Goal: Transaction & Acquisition: Book appointment/travel/reservation

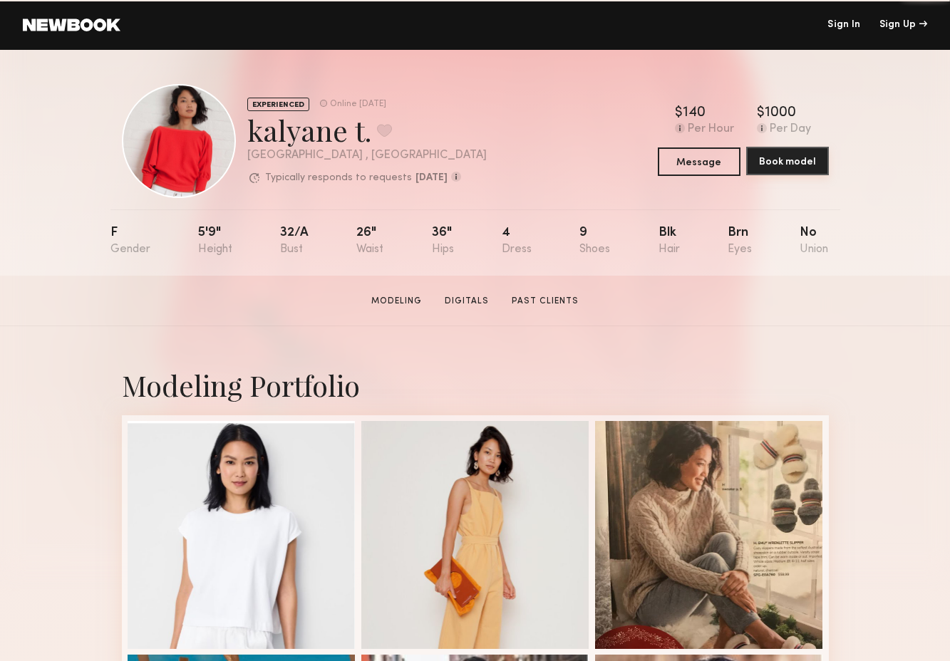
click at [773, 157] on button "Book model" at bounding box center [787, 161] width 83 height 29
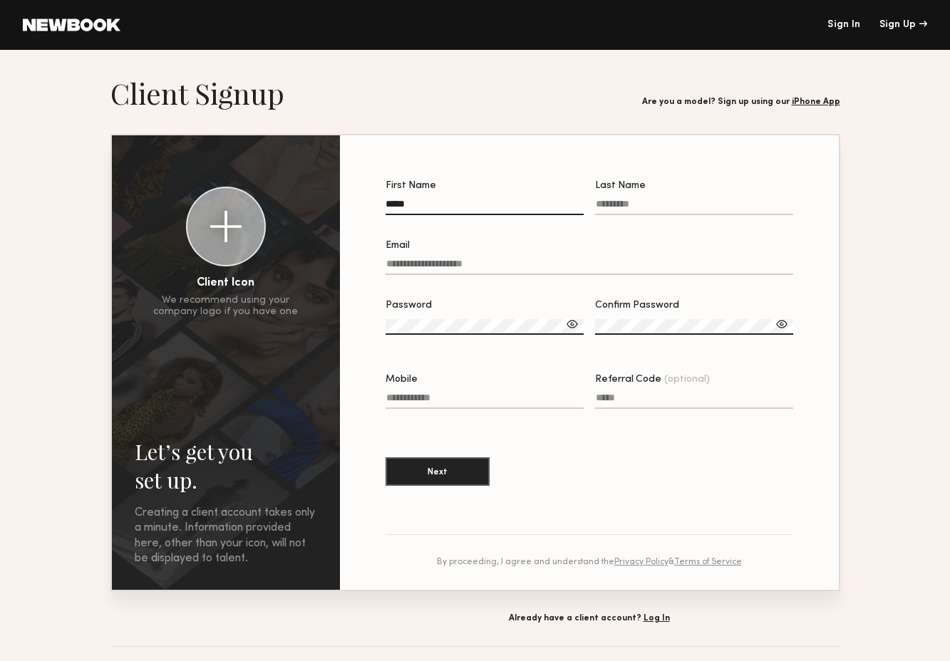
type input "*****"
type input "****"
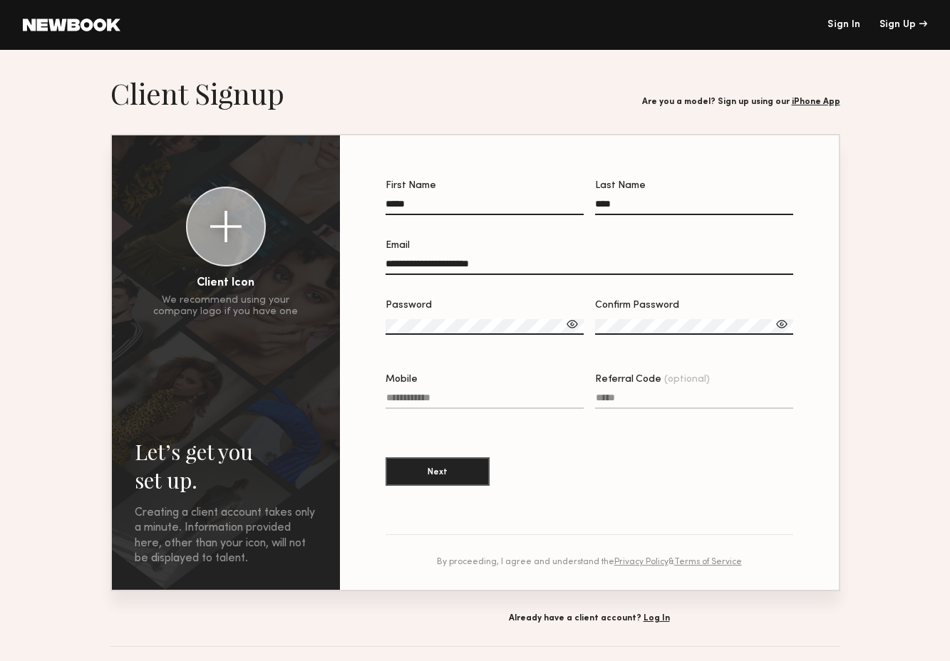
type input "**********"
click at [418, 319] on label "Password" at bounding box center [485, 325] width 198 height 48
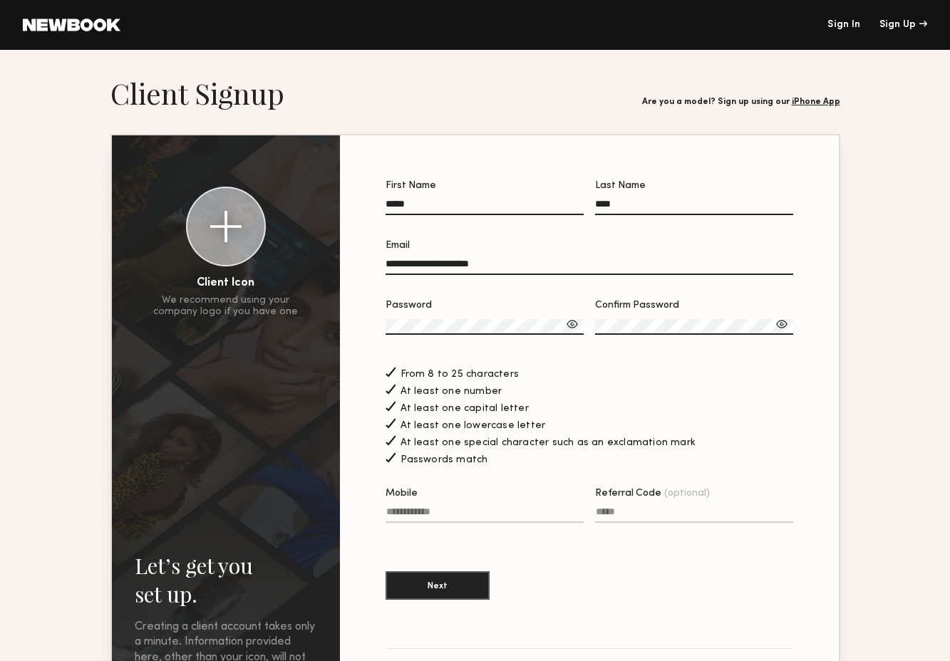
click at [413, 505] on label "Mobile" at bounding box center [485, 513] width 198 height 48
click at [413, 507] on input "Mobile" at bounding box center [485, 515] width 198 height 16
type input "**********"
click at [239, 215] on div at bounding box center [225, 226] width 31 height 31
click at [448, 582] on button "Next" at bounding box center [438, 585] width 104 height 29
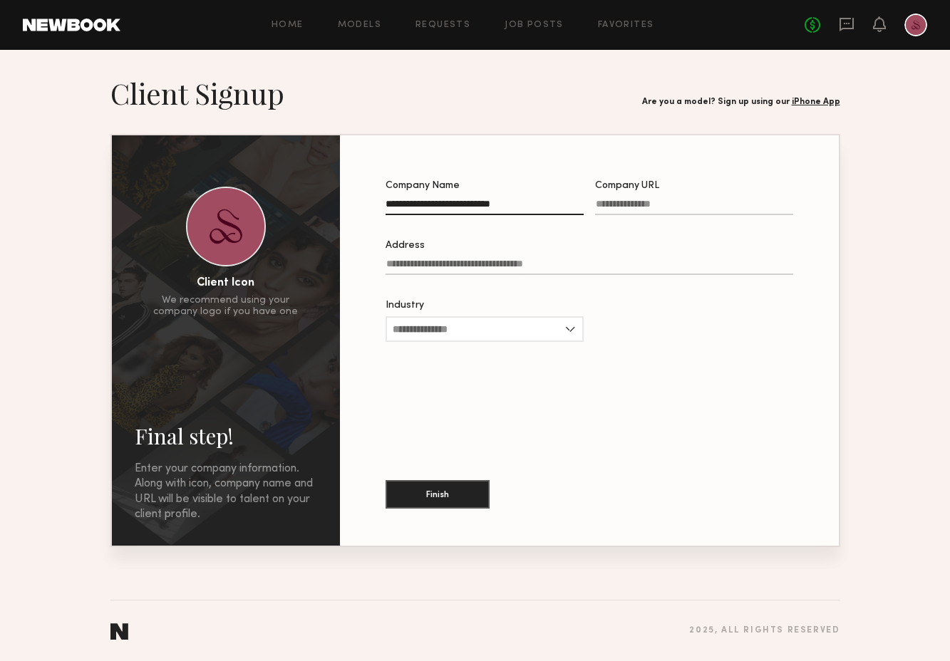
type input "**********"
click at [517, 326] on input "Industry" at bounding box center [485, 329] width 198 height 26
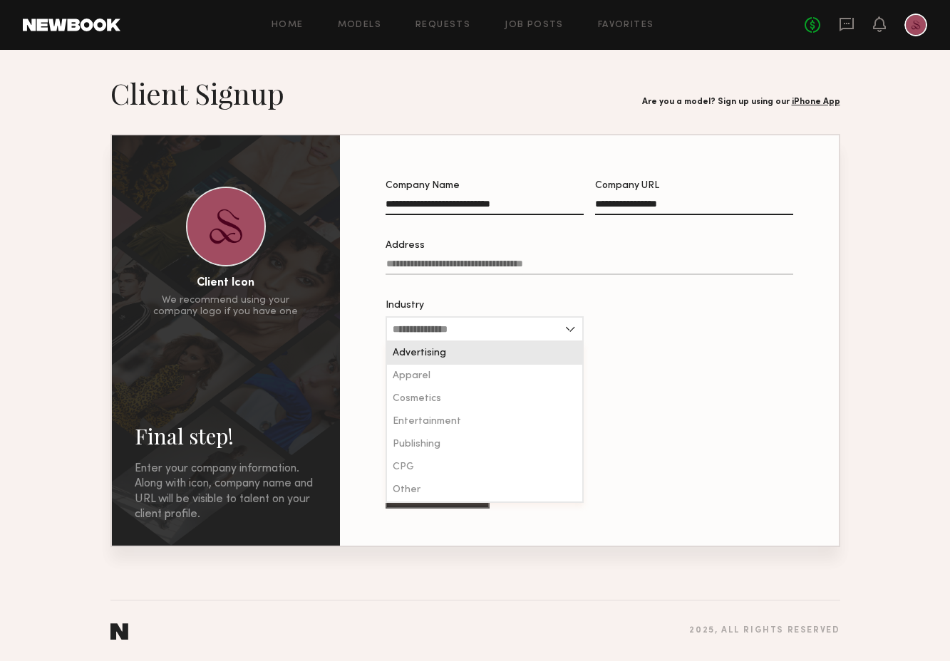
click at [448, 356] on div "Advertising" at bounding box center [484, 353] width 195 height 23
type input "**********"
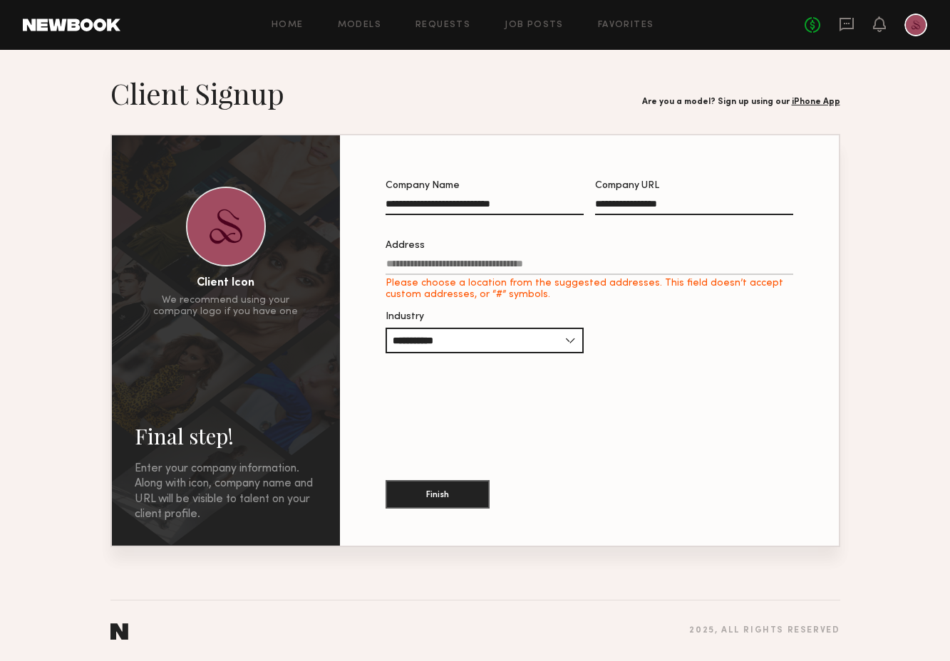
drag, startPoint x: 520, startPoint y: 207, endPoint x: 448, endPoint y: 205, distance: 71.3
click at [448, 205] on input "**********" at bounding box center [485, 207] width 198 height 16
type input "**********"
click at [482, 262] on input "Address Please choose a location from the suggested addresses. This field doesn…" at bounding box center [590, 267] width 408 height 16
type input "**********"
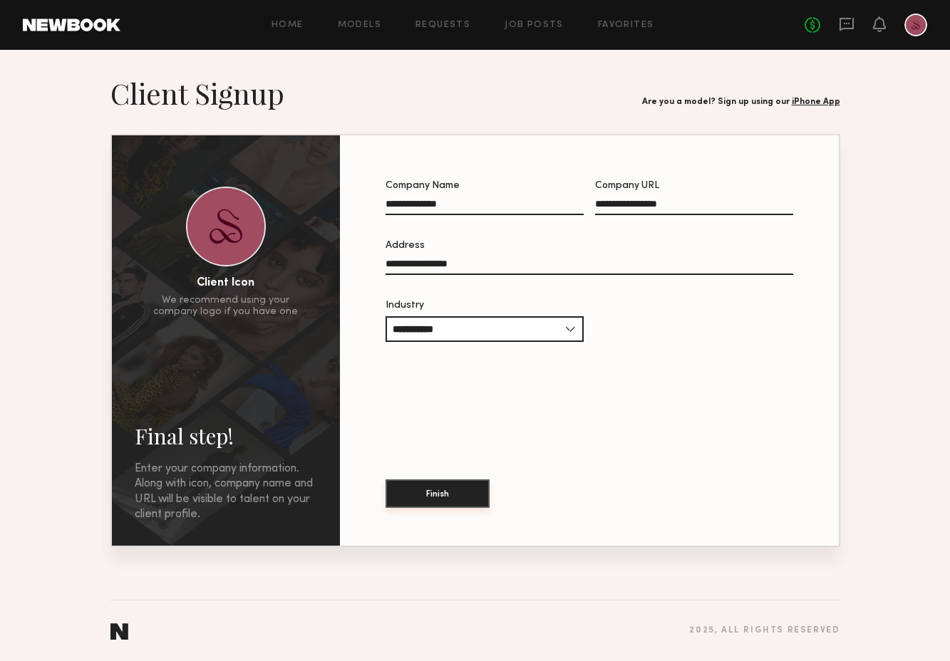
click at [434, 495] on button "Finish" at bounding box center [438, 494] width 104 height 29
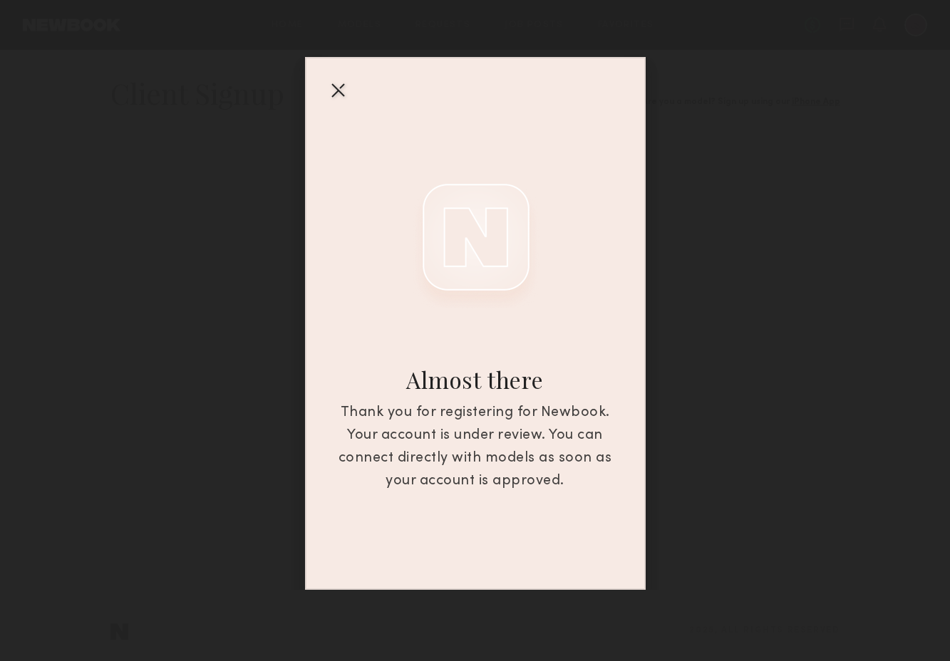
click at [339, 96] on div at bounding box center [337, 89] width 23 height 23
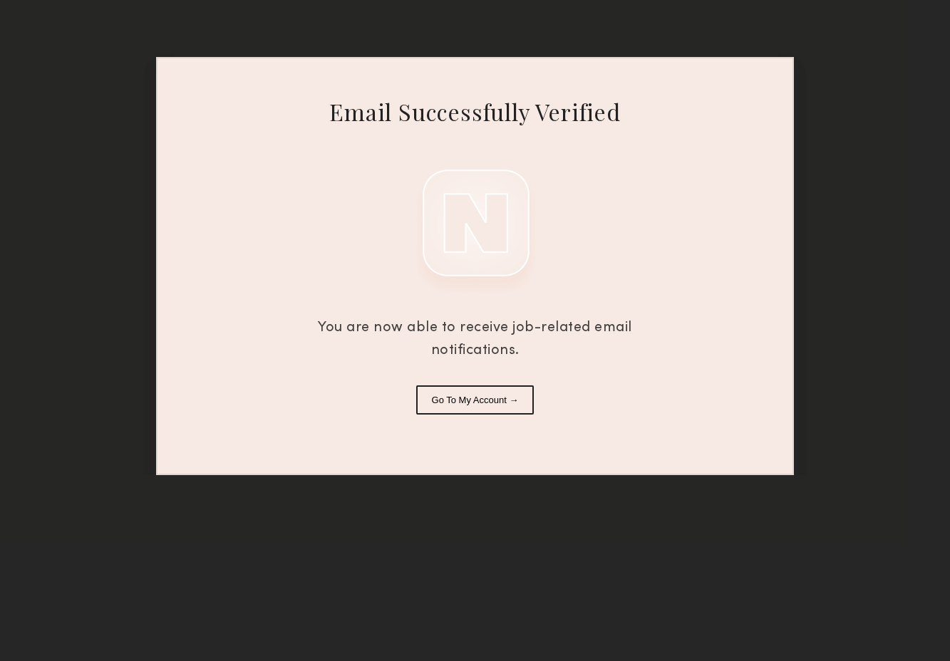
click at [474, 397] on button "Go To My Account →" at bounding box center [475, 400] width 118 height 29
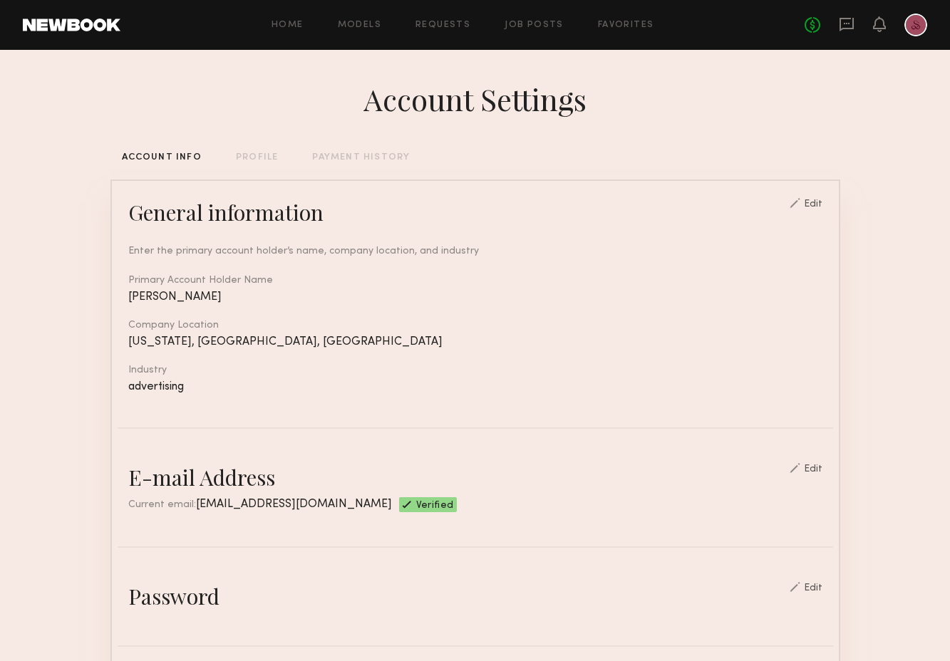
scroll to position [-1, 0]
click at [260, 162] on div "PROFILE" at bounding box center [257, 157] width 42 height 9
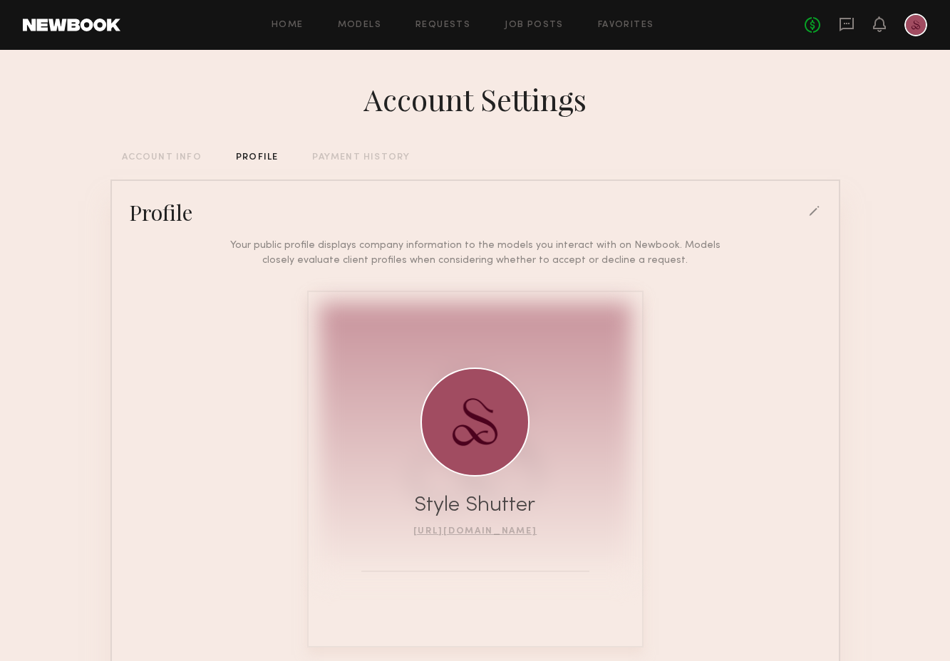
scroll to position [-1, 0]
click at [341, 159] on div "PAYMENT HISTORY" at bounding box center [361, 157] width 98 height 9
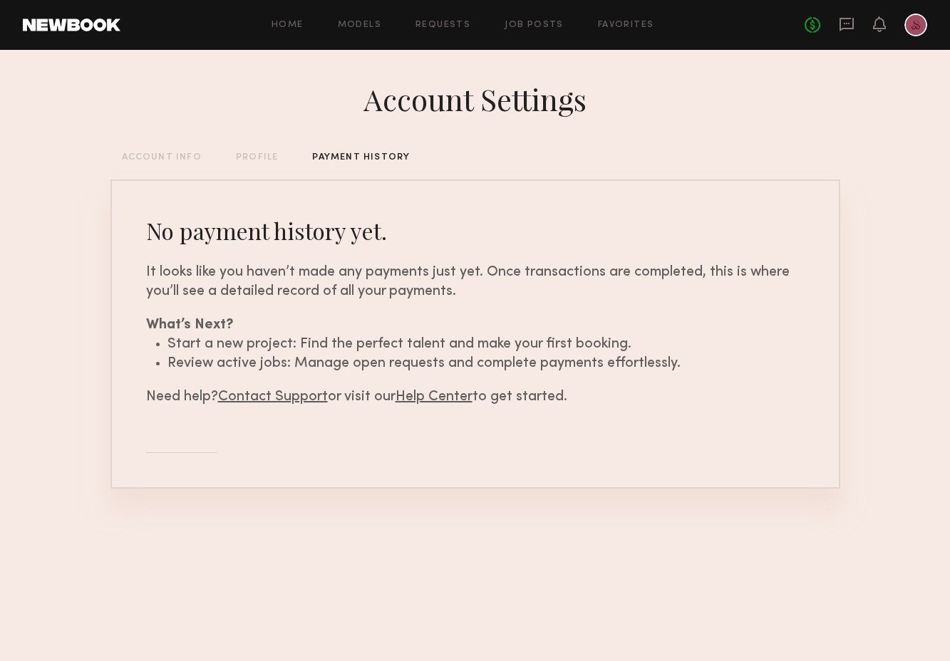
click at [183, 153] on div "ACCOUNT INFO" at bounding box center [162, 157] width 80 height 9
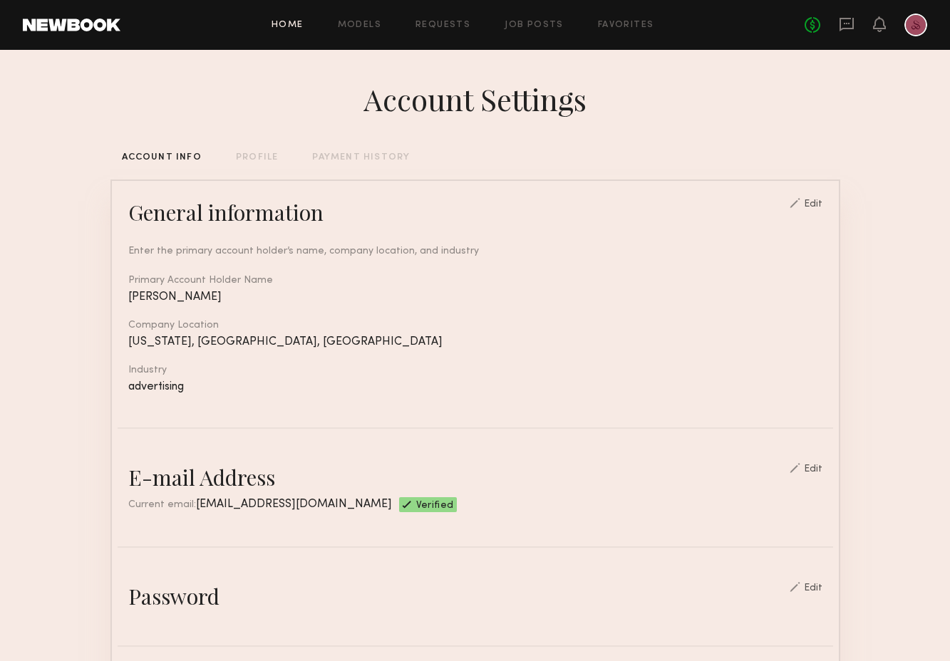
click at [289, 24] on link "Home" at bounding box center [288, 25] width 32 height 9
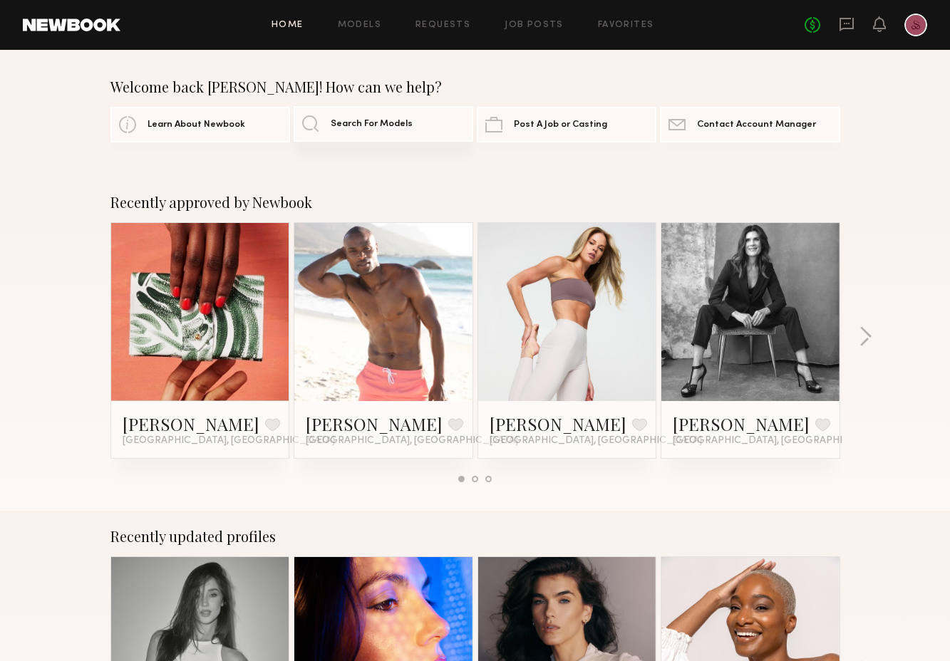
click at [389, 127] on span "Search For Models" at bounding box center [372, 124] width 82 height 9
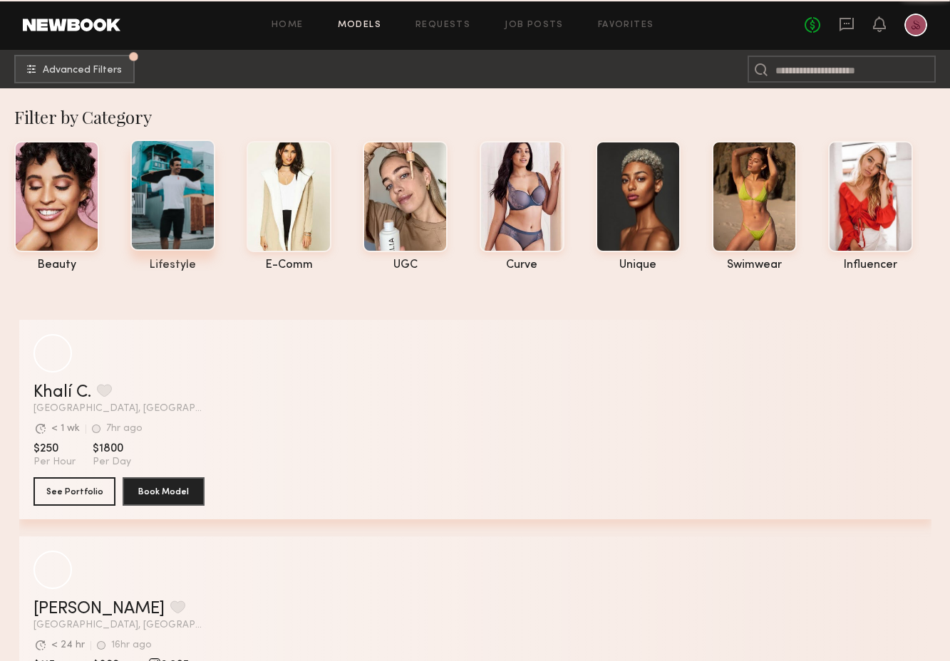
click at [200, 202] on div at bounding box center [172, 195] width 85 height 111
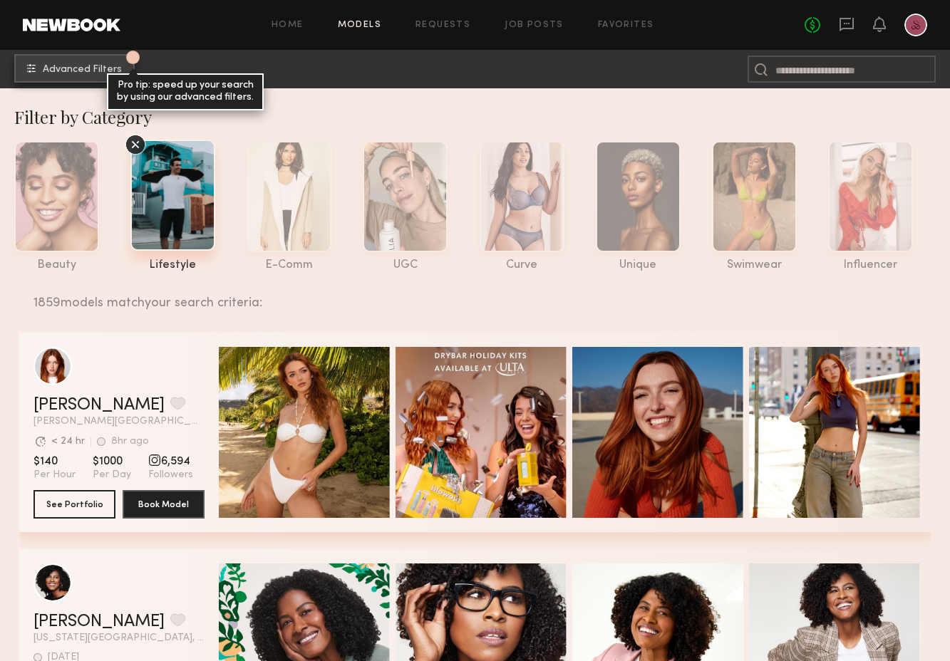
click at [113, 65] on span "Advanced Filters" at bounding box center [82, 70] width 79 height 10
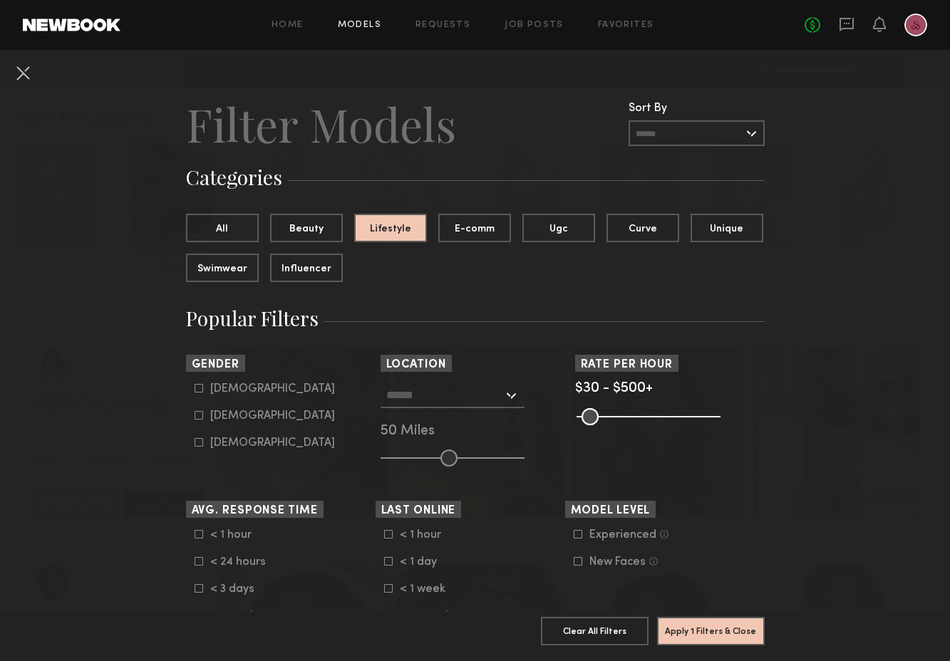
click at [200, 416] on icon at bounding box center [199, 415] width 9 height 9
type input "**"
click at [472, 400] on input "text" at bounding box center [444, 395] width 117 height 24
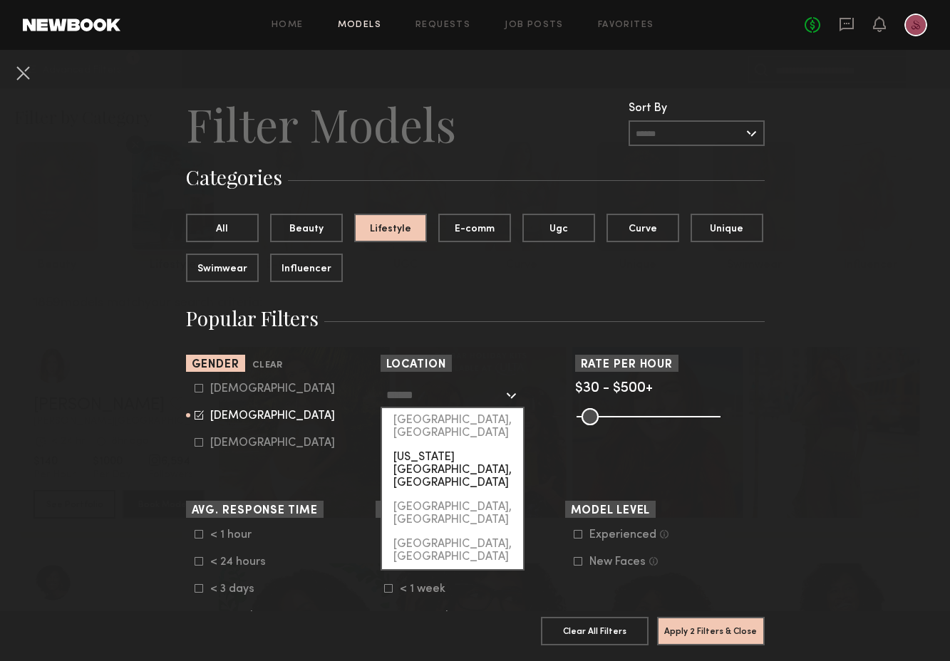
click at [458, 445] on div "[US_STATE][GEOGRAPHIC_DATA], [GEOGRAPHIC_DATA]" at bounding box center [452, 470] width 141 height 50
type input "**********"
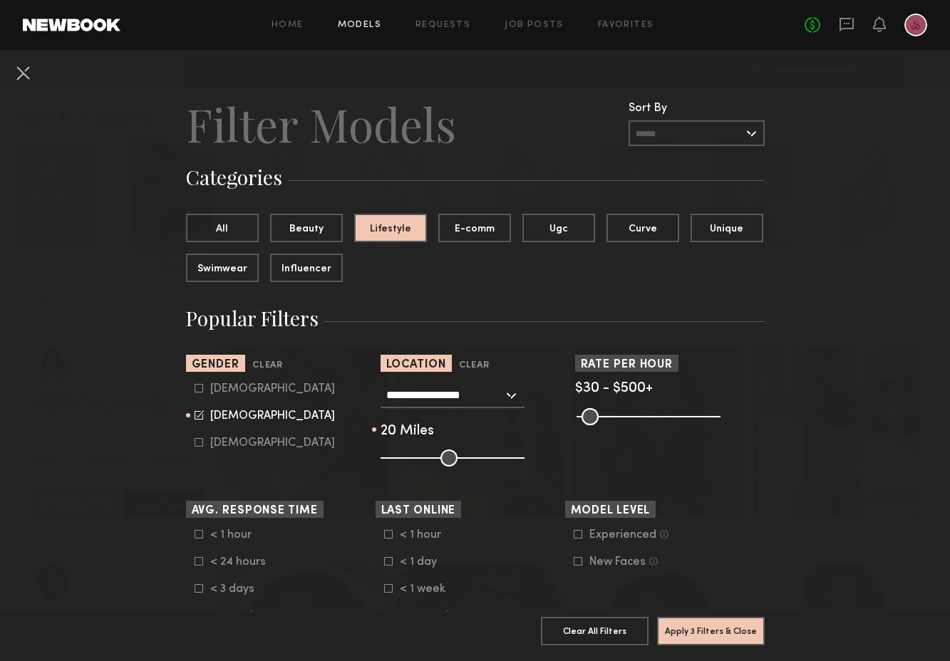
drag, startPoint x: 450, startPoint y: 464, endPoint x: 408, endPoint y: 462, distance: 41.4
type input "**"
click at [408, 462] on input "range" at bounding box center [453, 458] width 144 height 17
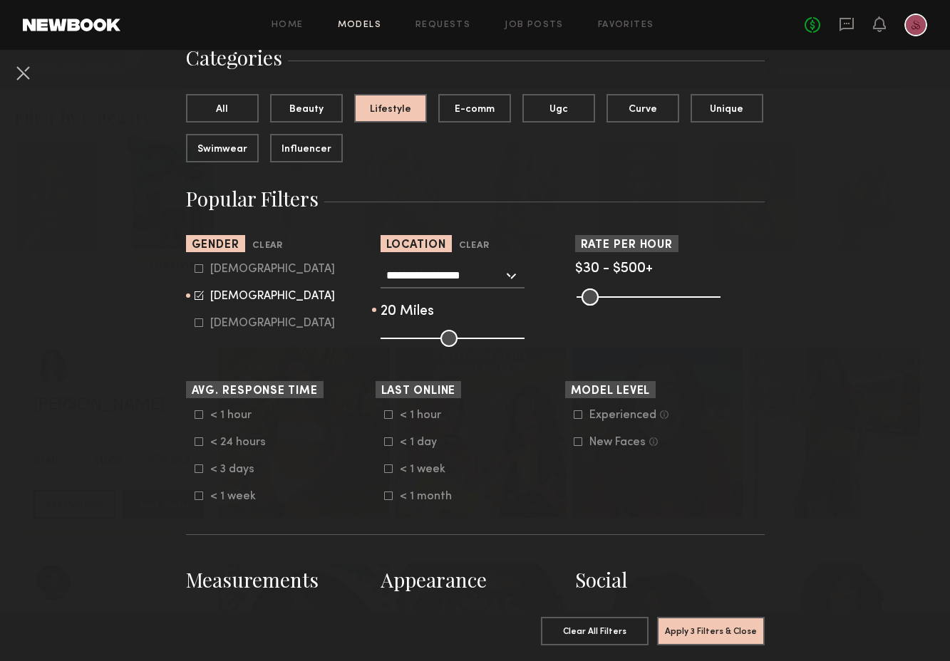
scroll to position [136, 0]
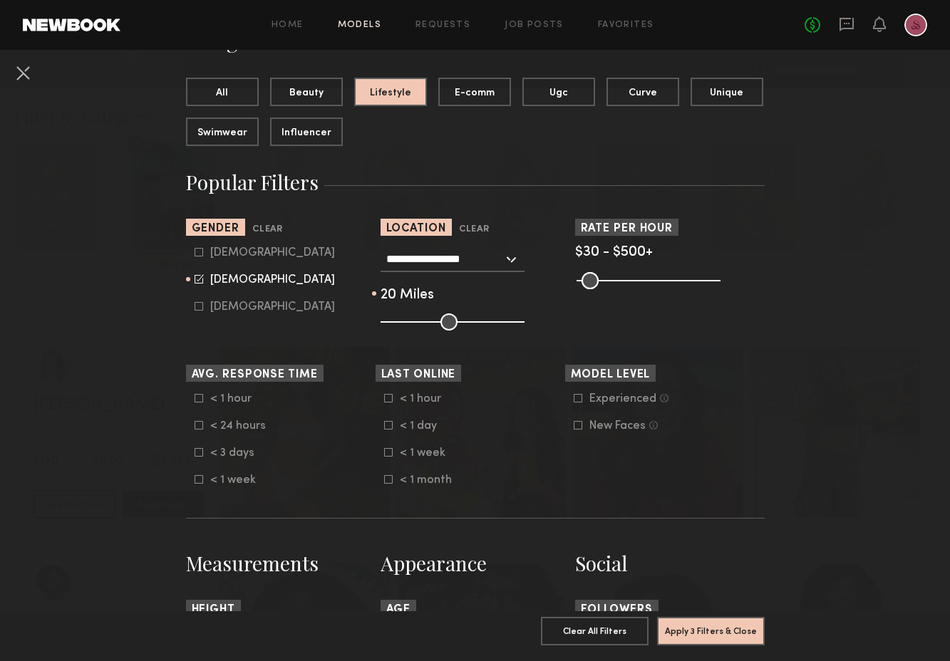
click at [576, 398] on icon at bounding box center [578, 398] width 9 height 9
click at [200, 453] on icon at bounding box center [199, 452] width 9 height 9
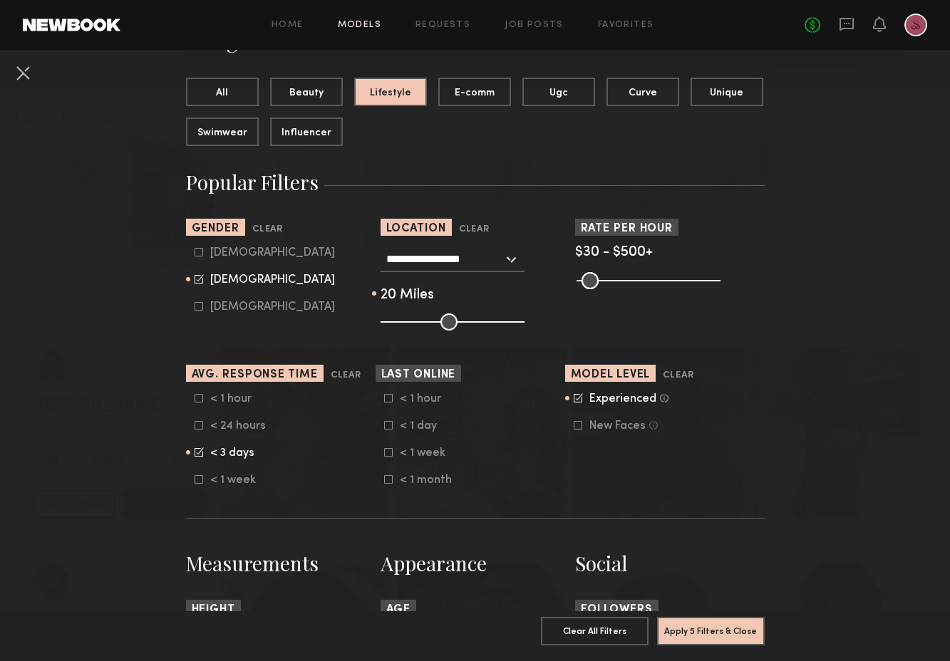
click at [200, 430] on div at bounding box center [199, 425] width 9 height 9
click at [197, 401] on icon at bounding box center [199, 398] width 9 height 9
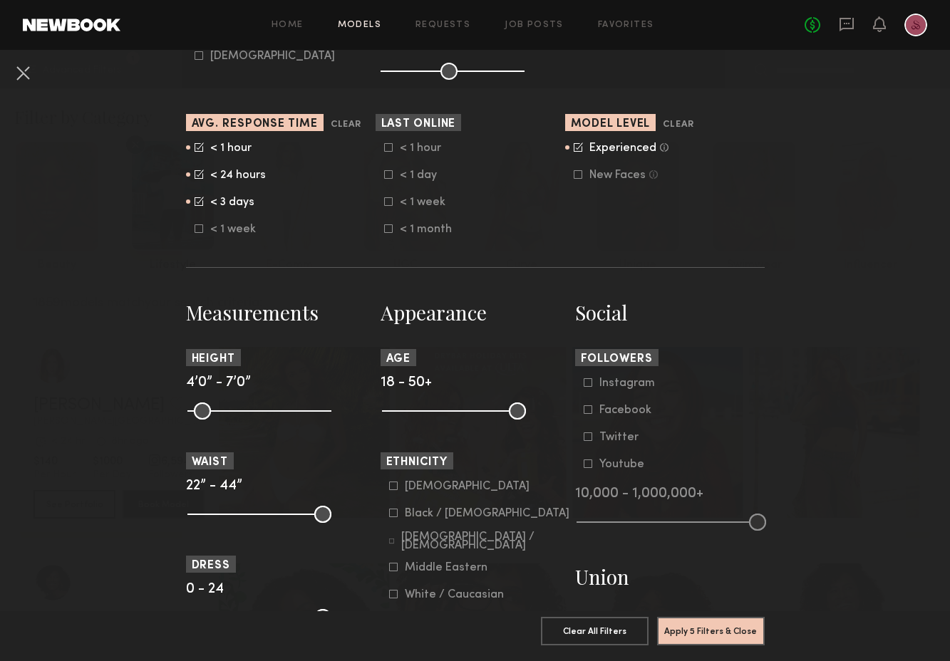
scroll to position [565, 0]
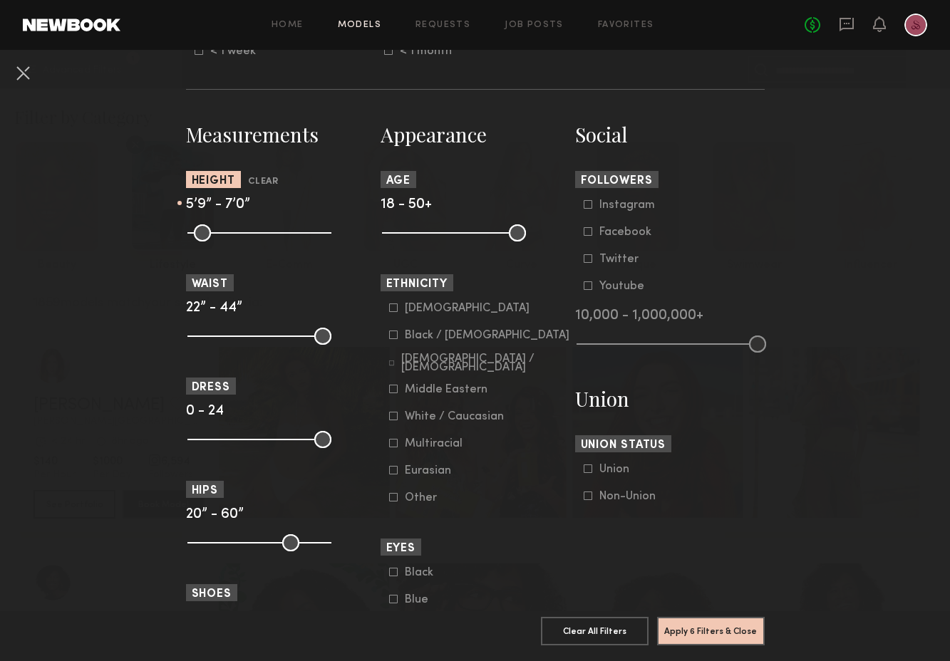
drag, startPoint x: 197, startPoint y: 229, endPoint x: 270, endPoint y: 233, distance: 72.8
type input "**"
click at [270, 233] on input "range" at bounding box center [259, 232] width 144 height 17
drag, startPoint x: 322, startPoint y: 435, endPoint x: 239, endPoint y: 445, distance: 83.4
type input "*"
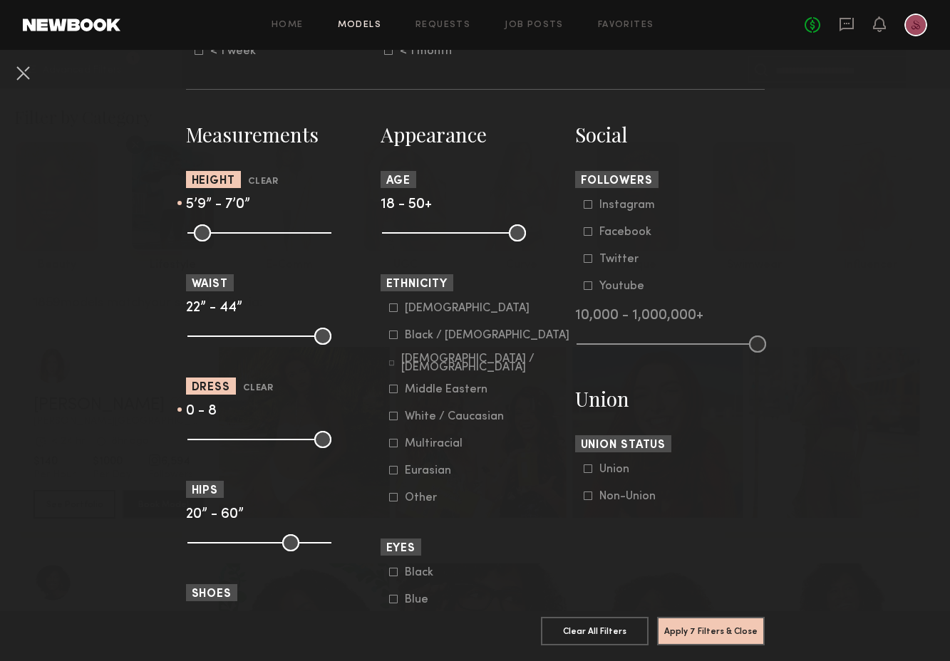
click at [239, 445] on input "range" at bounding box center [259, 439] width 144 height 17
drag, startPoint x: 321, startPoint y: 539, endPoint x: 258, endPoint y: 544, distance: 62.9
type input "**"
click at [258, 544] on input "range" at bounding box center [259, 542] width 144 height 17
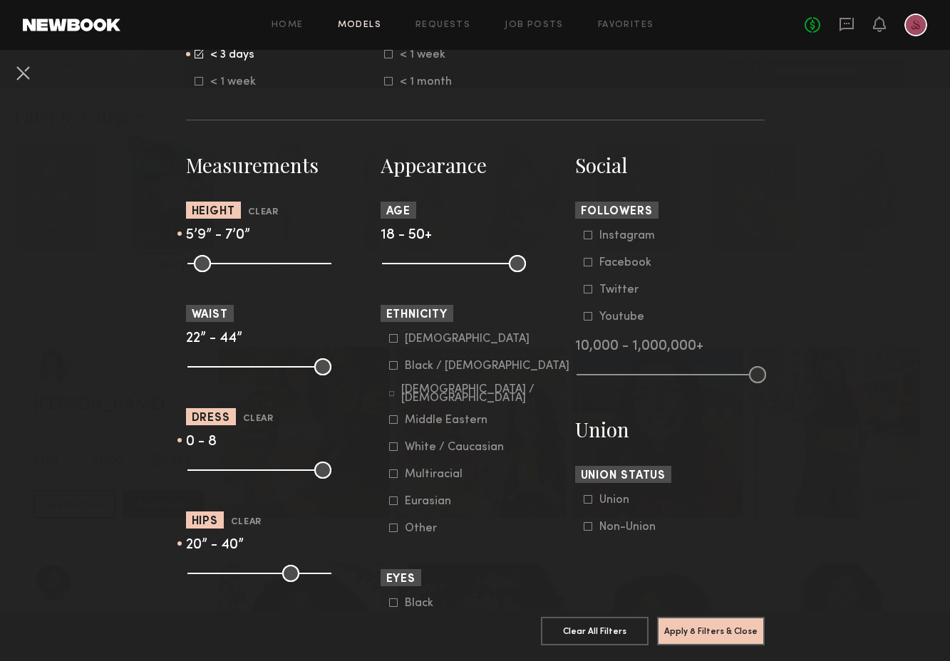
scroll to position [516, 0]
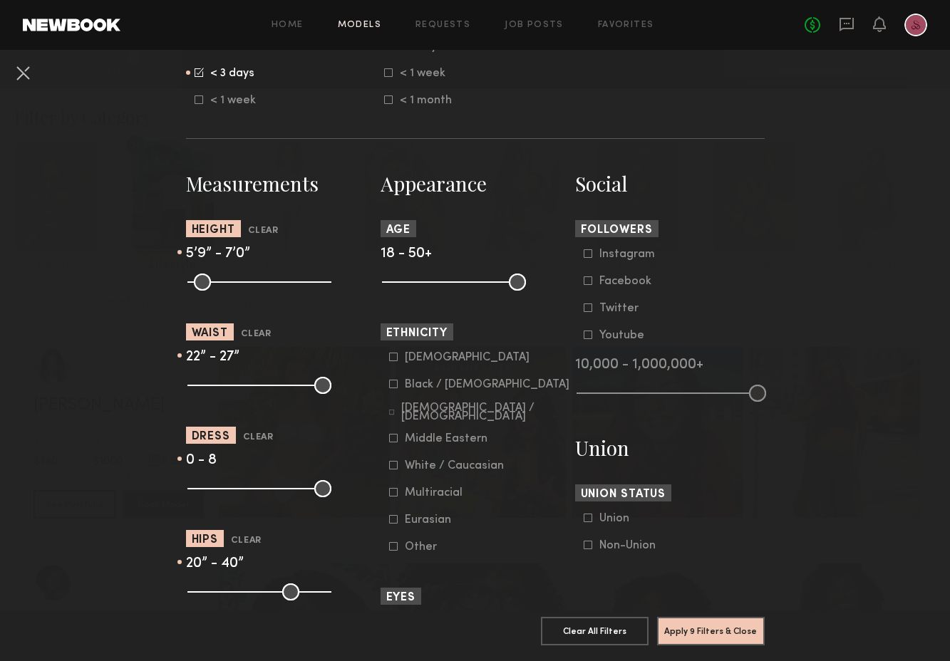
drag, startPoint x: 323, startPoint y: 388, endPoint x: 225, endPoint y: 387, distance: 97.6
type input "**"
click at [225, 387] on input "range" at bounding box center [259, 385] width 144 height 17
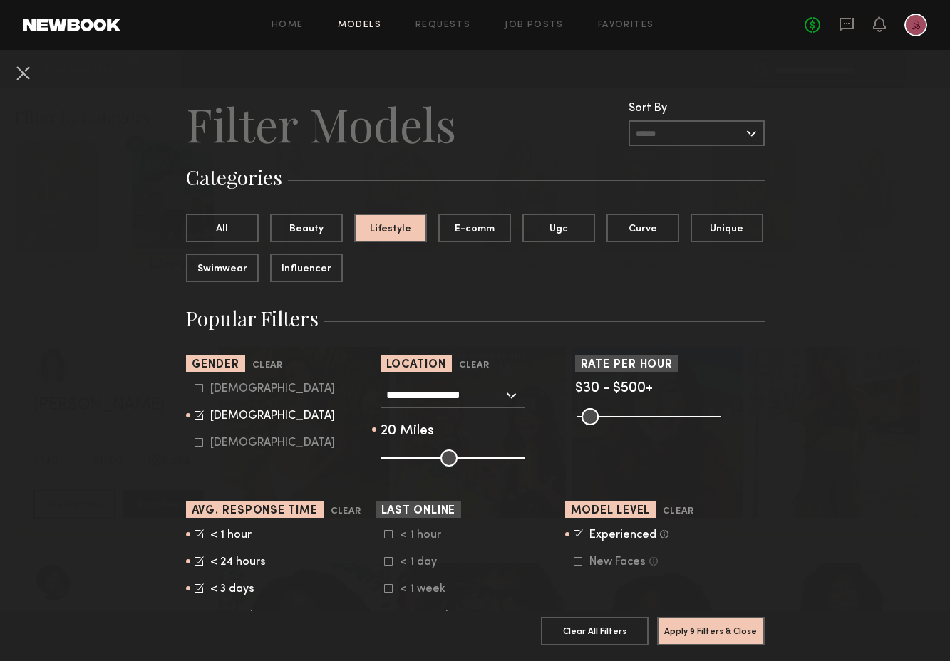
scroll to position [0, 0]
click at [706, 632] on button "Apply 9 Filters & Close" at bounding box center [711, 630] width 108 height 29
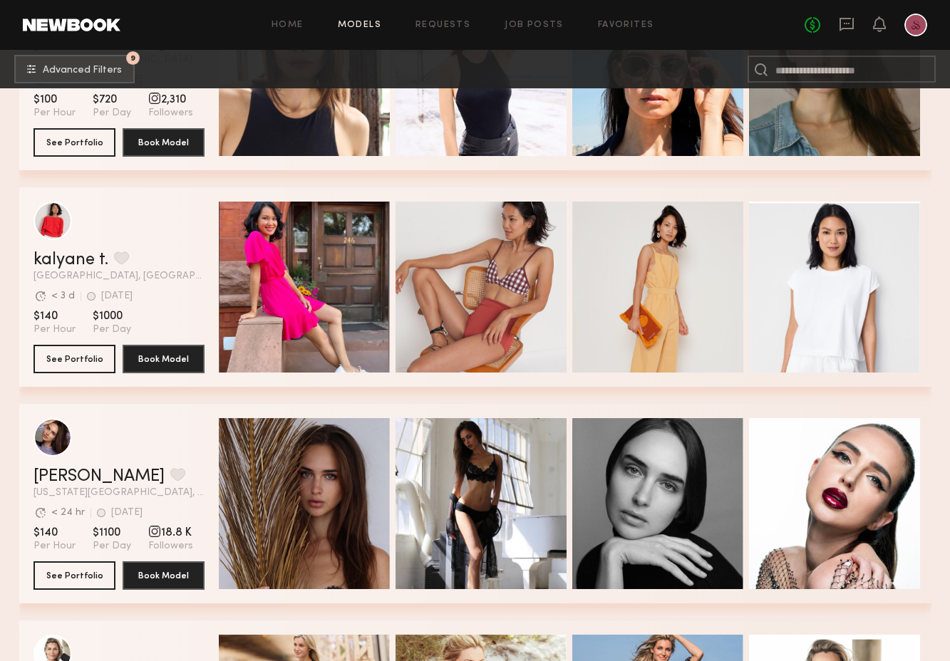
scroll to position [4062, 0]
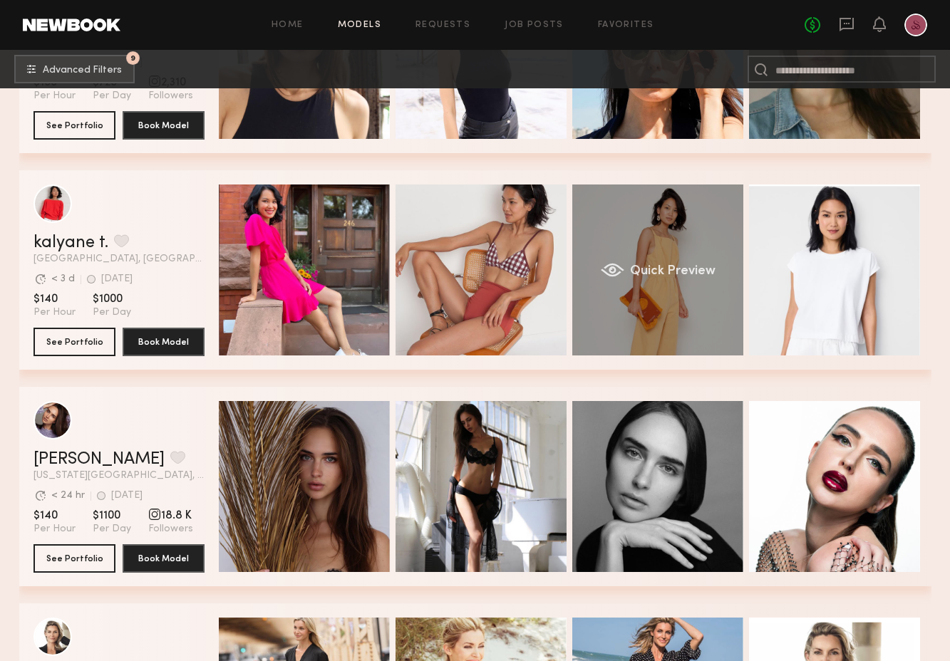
click at [701, 261] on div "Quick Preview" at bounding box center [657, 270] width 171 height 171
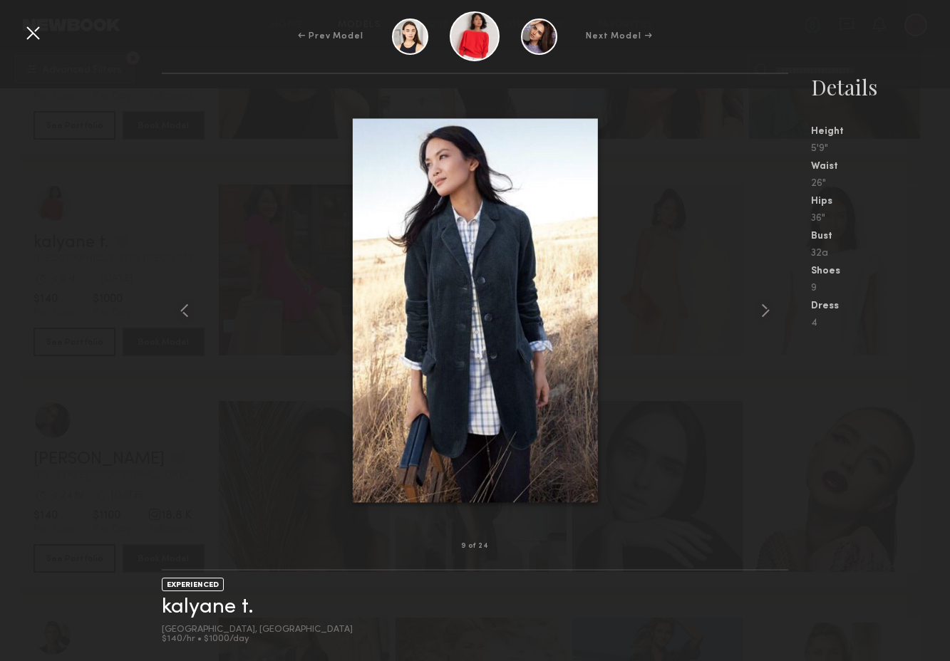
click at [31, 36] on div at bounding box center [32, 32] width 23 height 23
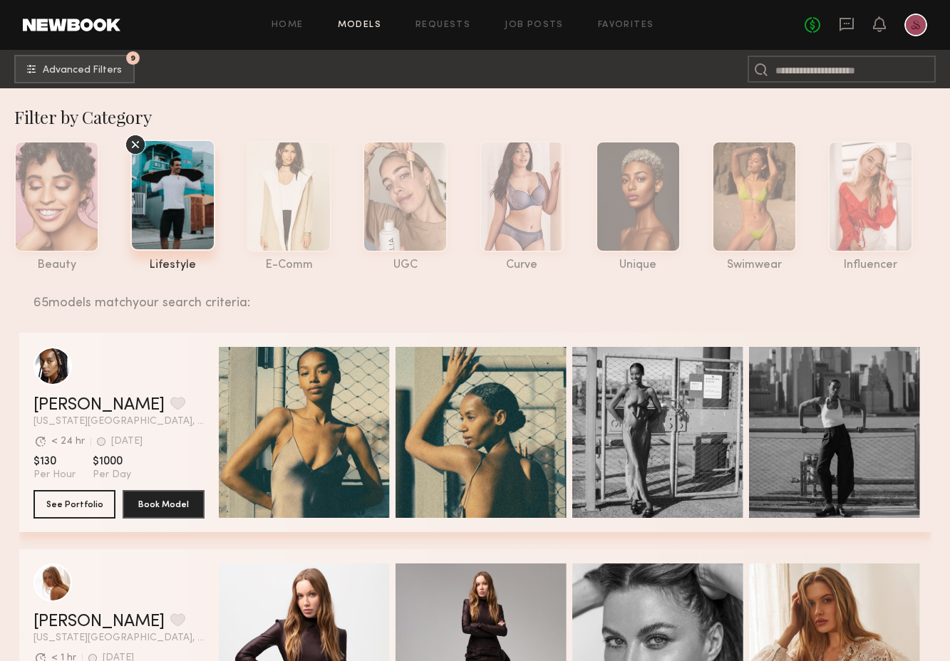
scroll to position [0, 0]
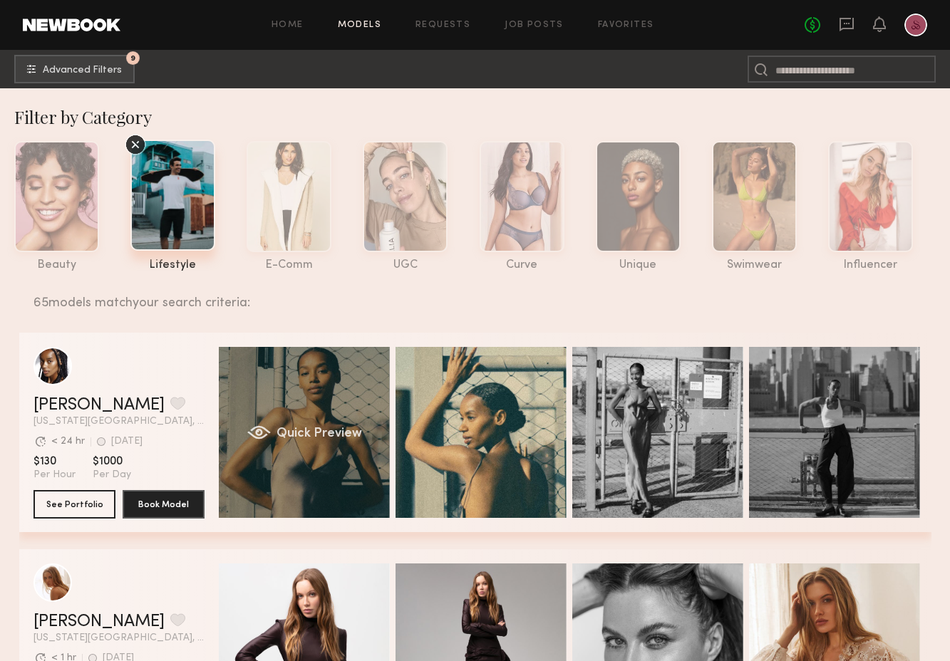
click at [279, 425] on div "Quick Preview" at bounding box center [304, 432] width 171 height 171
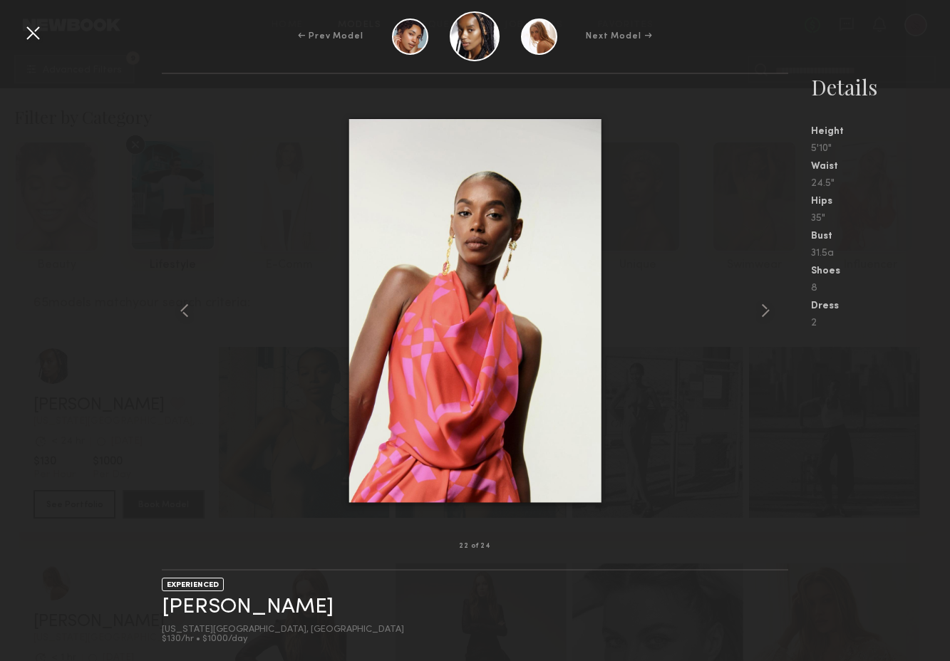
click at [33, 36] on div at bounding box center [32, 32] width 23 height 23
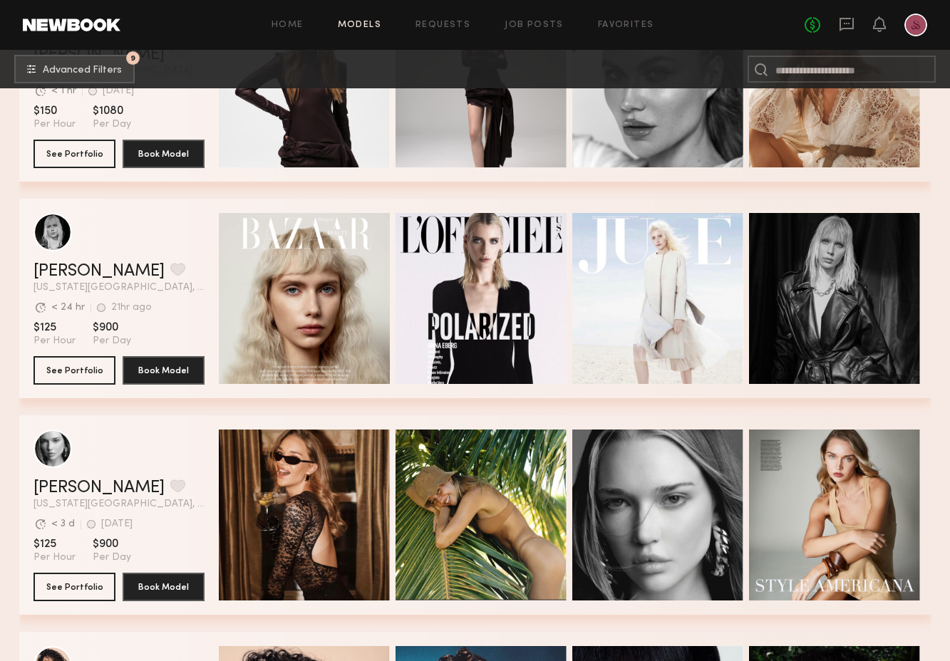
scroll to position [568, 0]
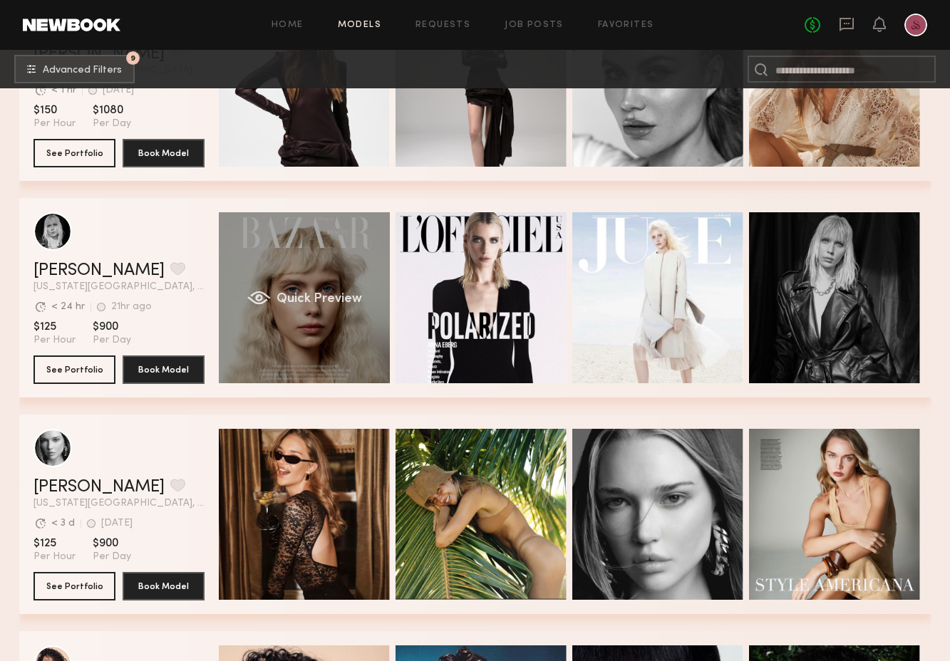
click at [311, 304] on span "Quick Preview" at bounding box center [319, 299] width 86 height 13
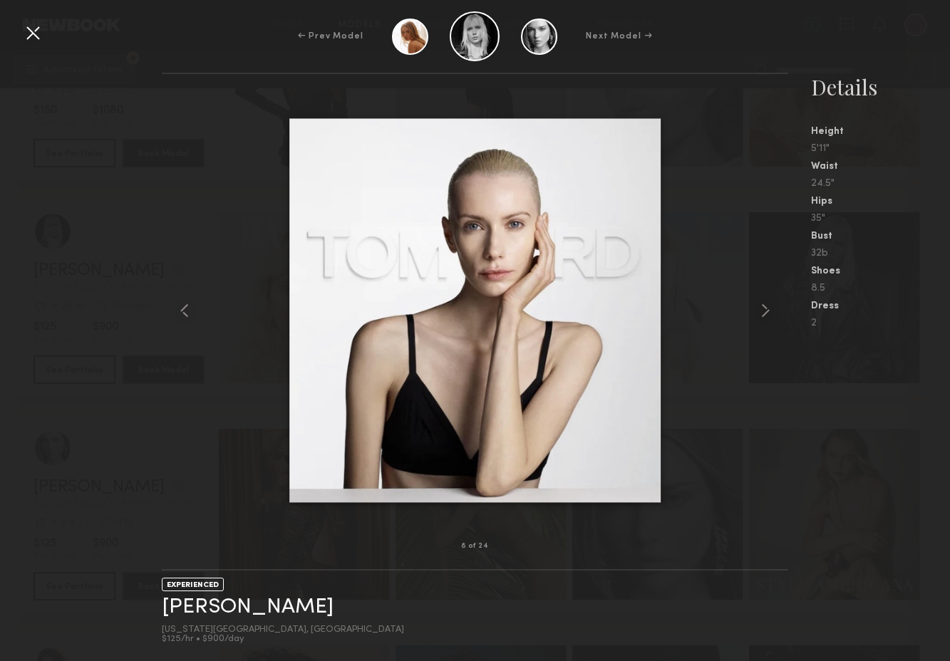
click at [25, 32] on div at bounding box center [32, 32] width 23 height 23
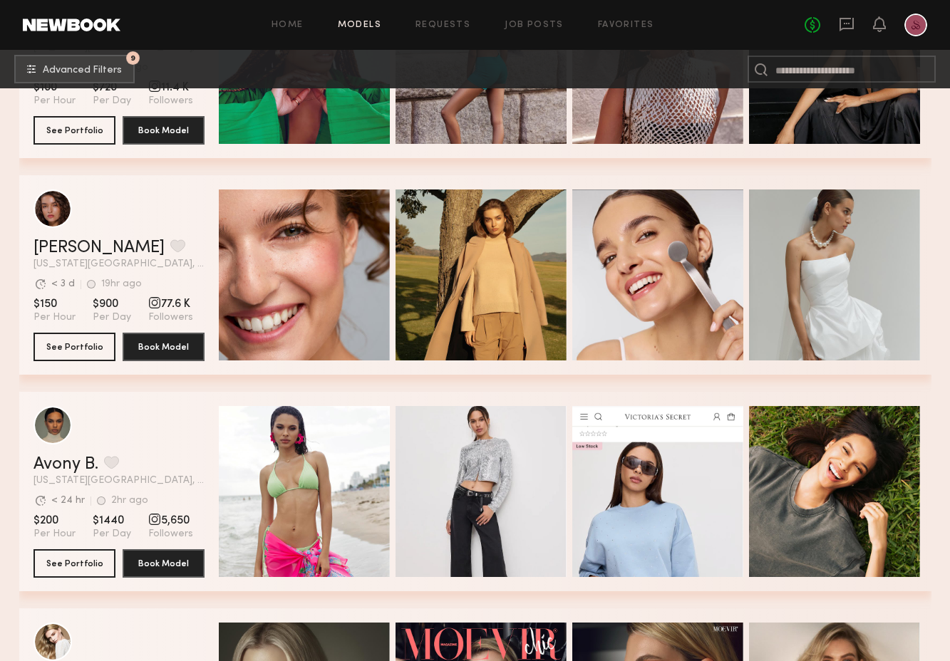
scroll to position [1459, 0]
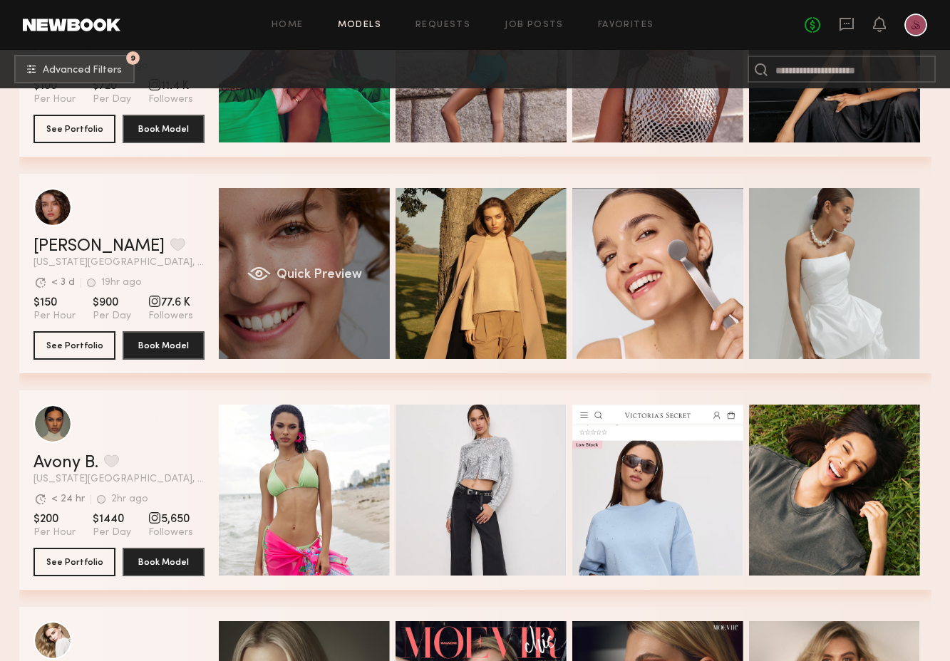
click at [301, 281] on div "Quick Preview" at bounding box center [304, 273] width 171 height 171
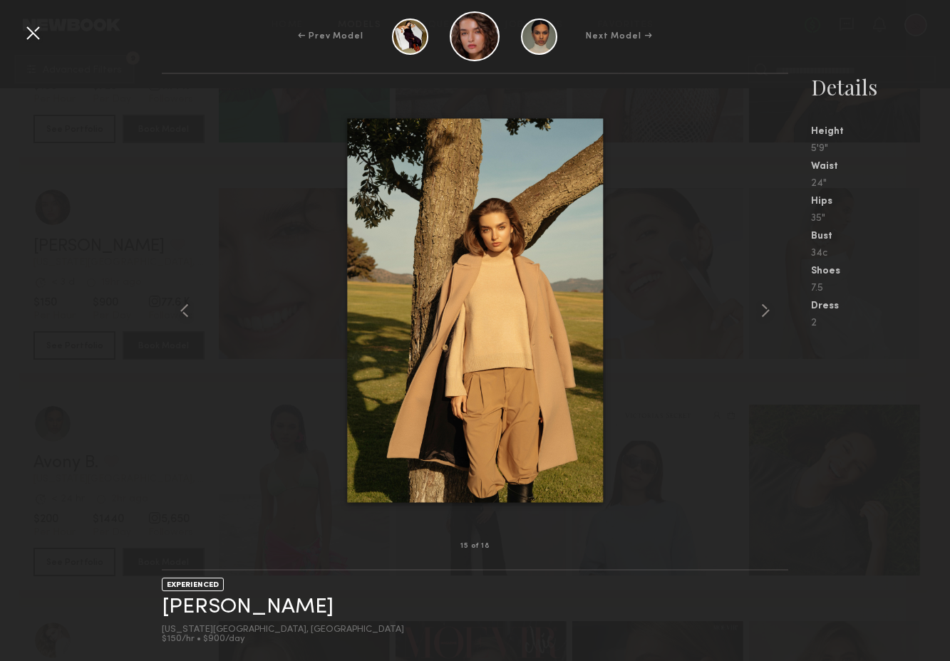
click at [43, 41] on div at bounding box center [32, 32] width 23 height 23
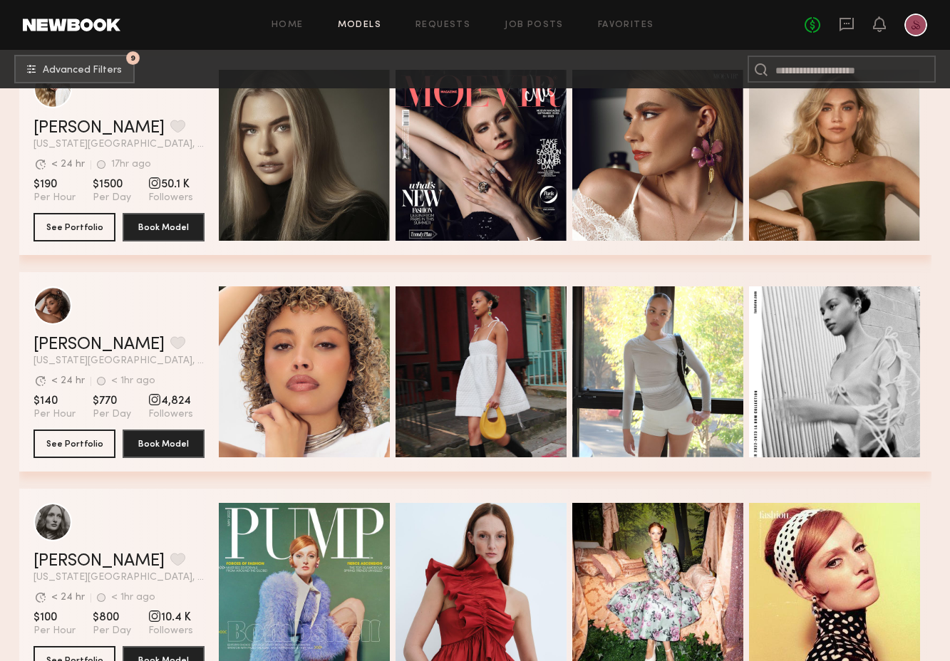
scroll to position [2012, 0]
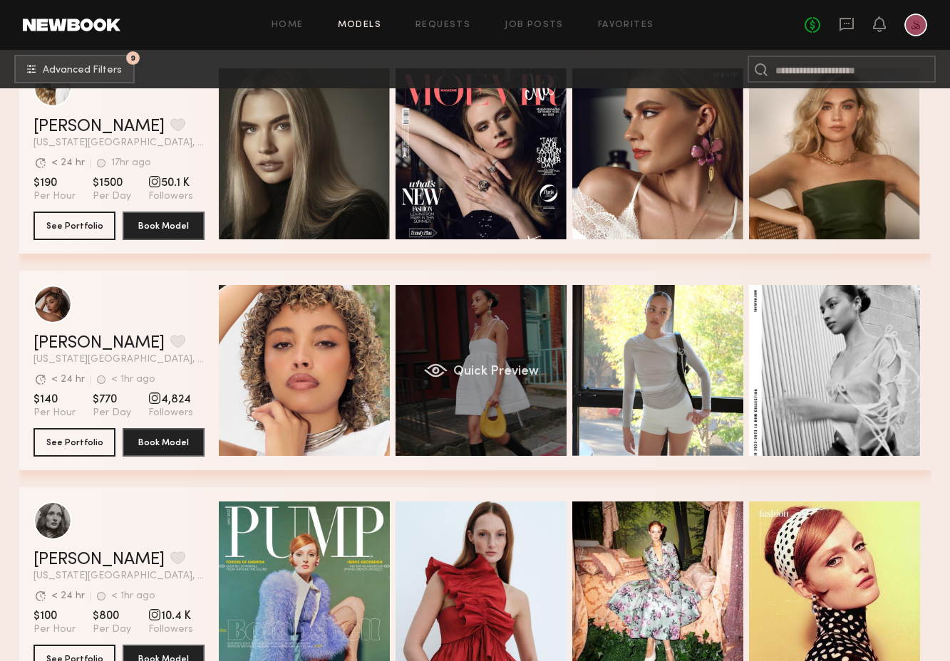
click at [433, 423] on div "Quick Preview" at bounding box center [481, 370] width 171 height 171
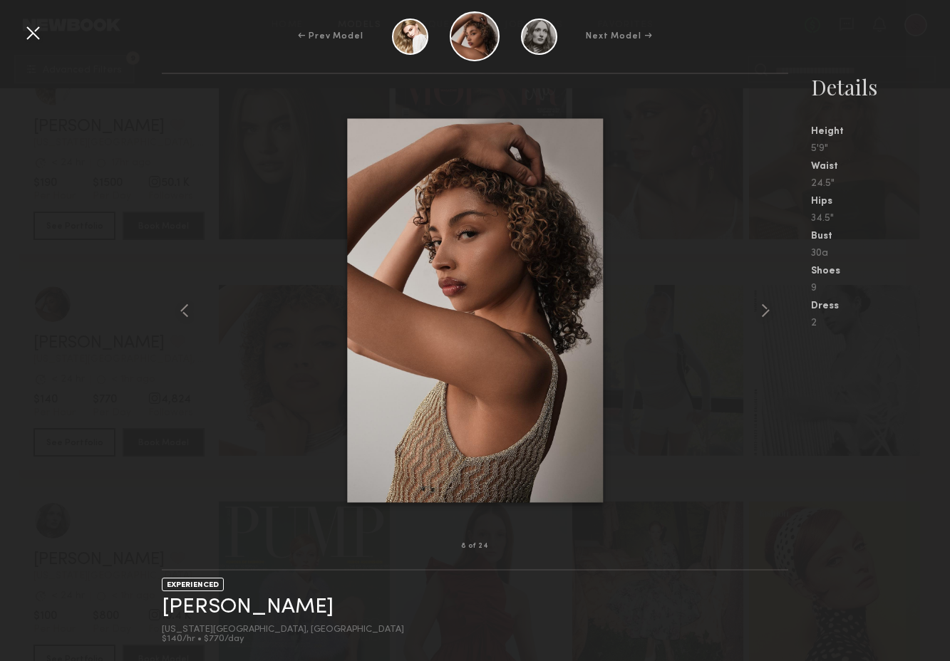
click at [17, 24] on div "← Prev Model Next Model →" at bounding box center [475, 36] width 950 height 50
click at [29, 33] on div at bounding box center [32, 32] width 23 height 23
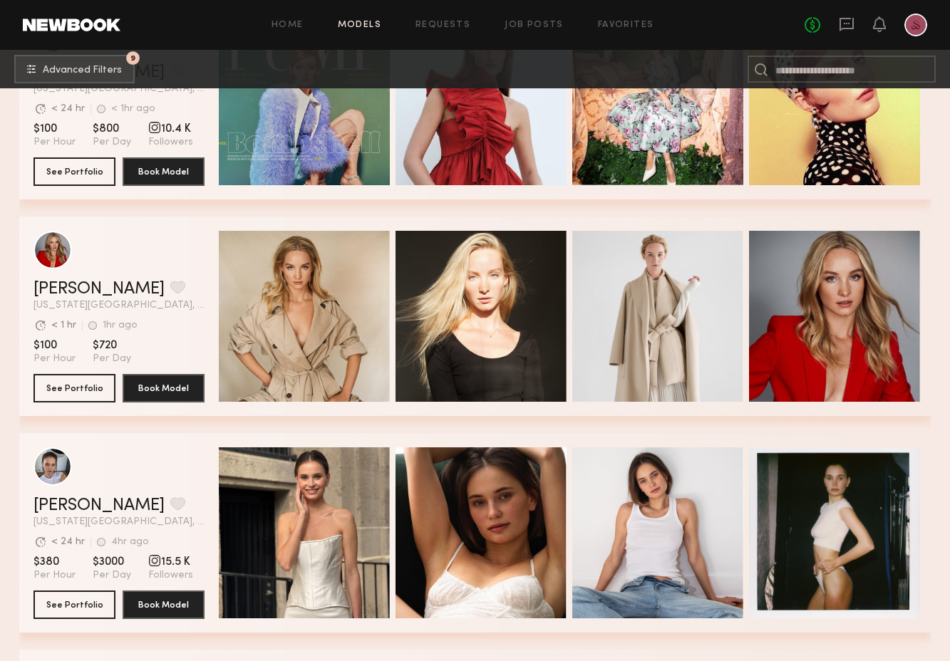
scroll to position [2501, 0]
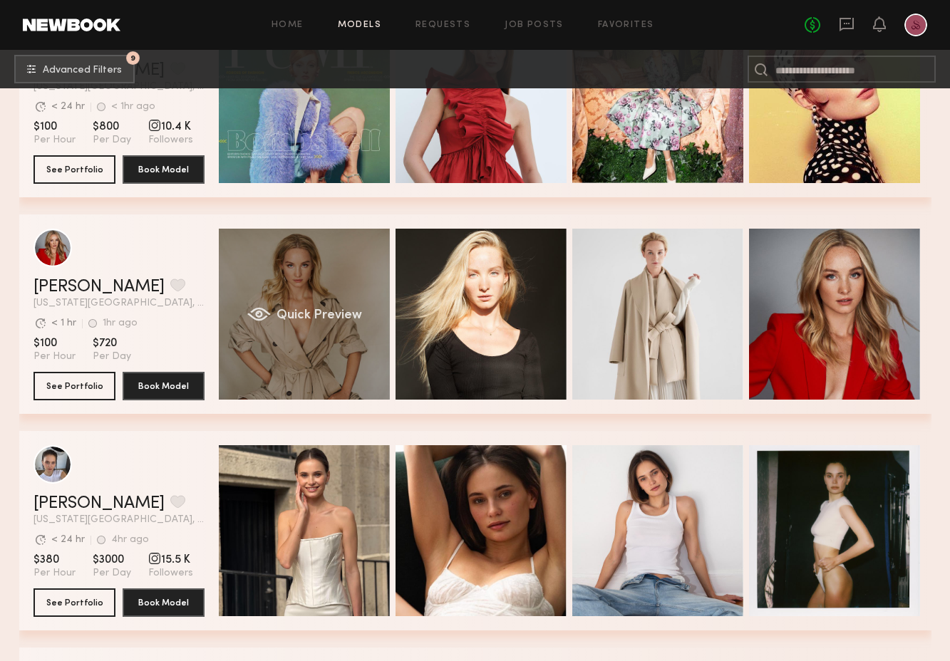
click at [339, 313] on span "Quick Preview" at bounding box center [319, 315] width 86 height 13
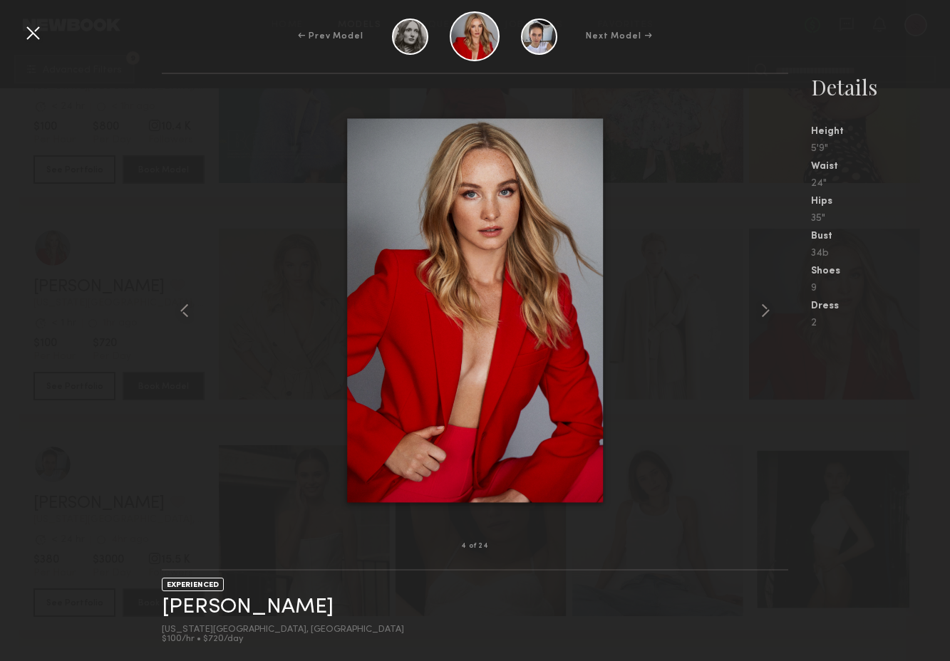
click at [617, 211] on div at bounding box center [475, 310] width 627 height 427
click at [36, 33] on div at bounding box center [32, 32] width 23 height 23
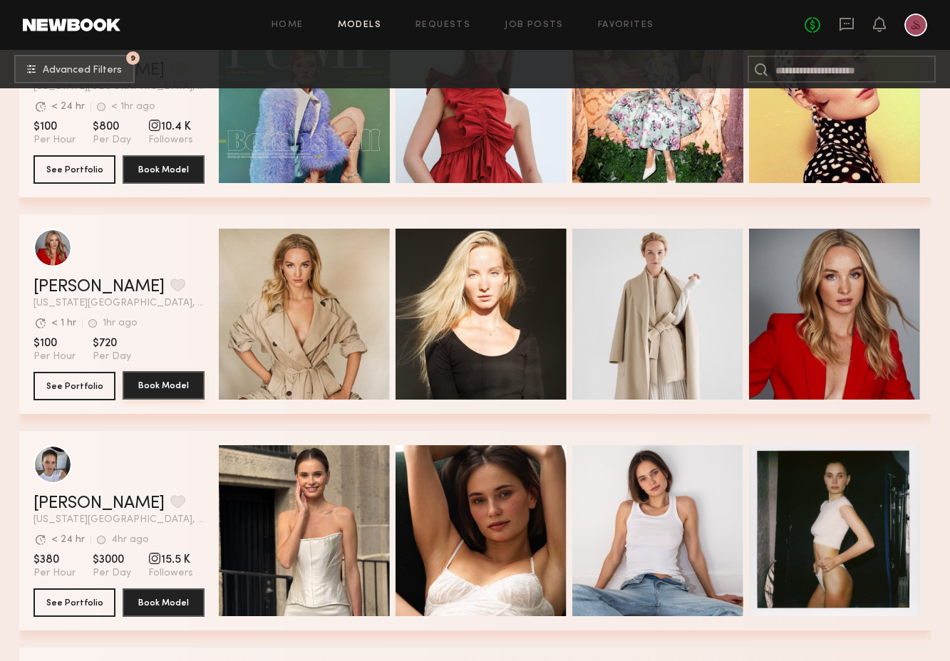
click at [152, 385] on button "Book Model" at bounding box center [164, 385] width 82 height 29
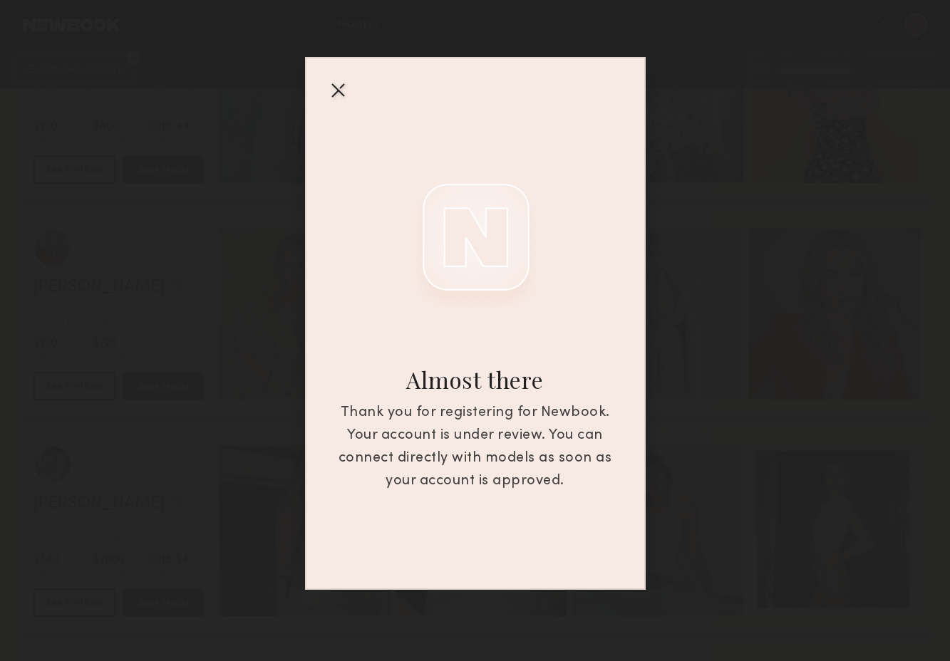
click at [331, 87] on div at bounding box center [337, 89] width 23 height 23
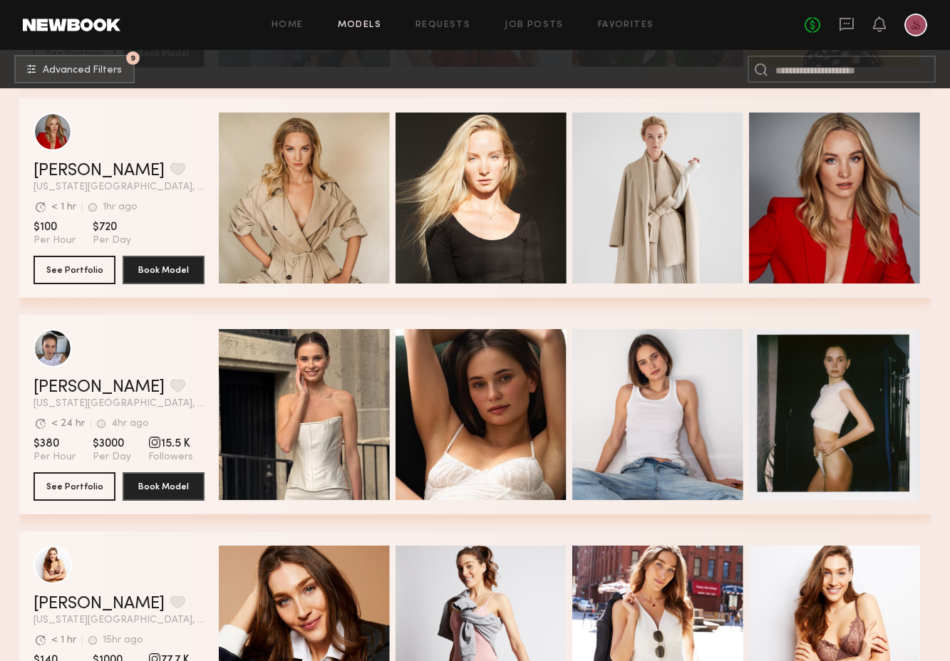
scroll to position [2642, 0]
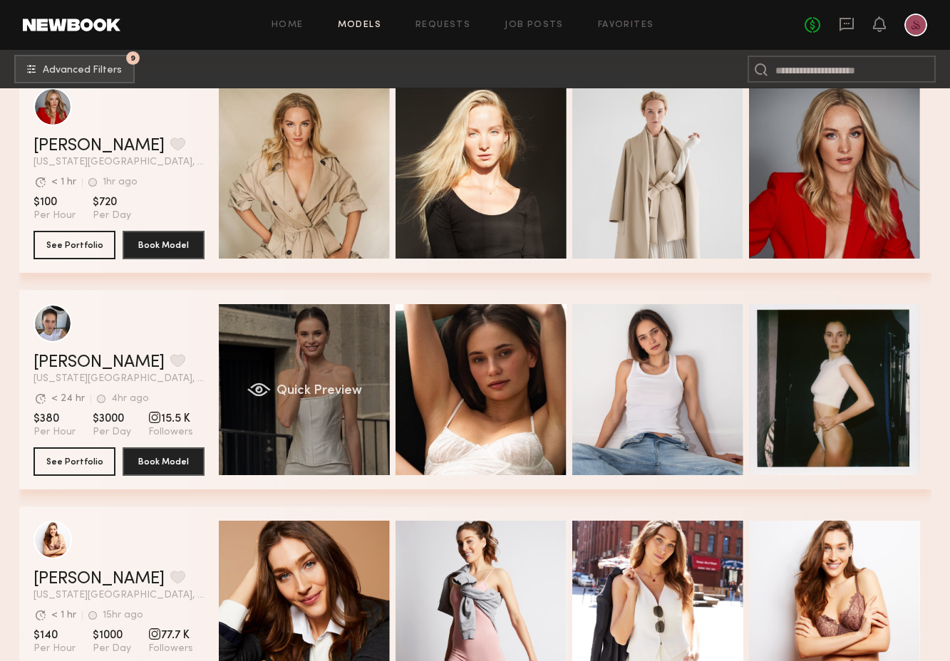
click at [305, 402] on div "Quick Preview" at bounding box center [304, 389] width 171 height 171
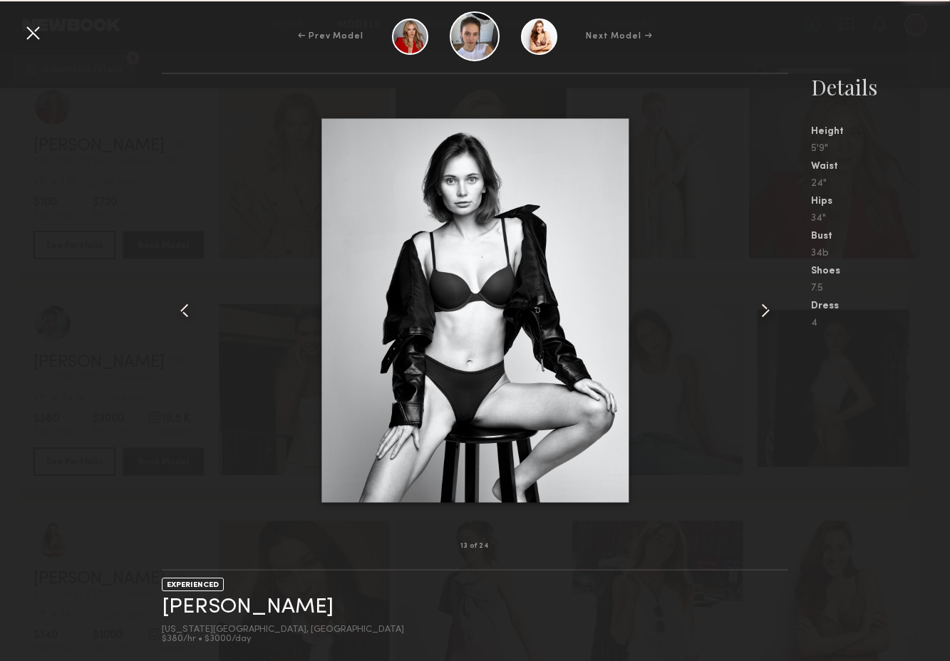
click at [195, 254] on div at bounding box center [475, 310] width 627 height 427
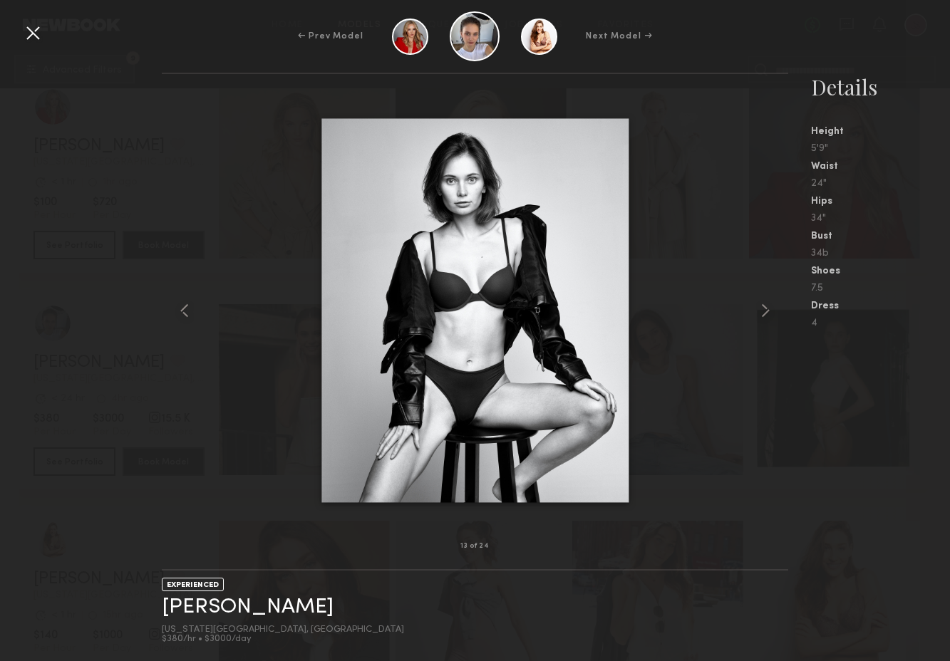
click at [33, 30] on div at bounding box center [32, 32] width 23 height 23
